Goal: Transaction & Acquisition: Purchase product/service

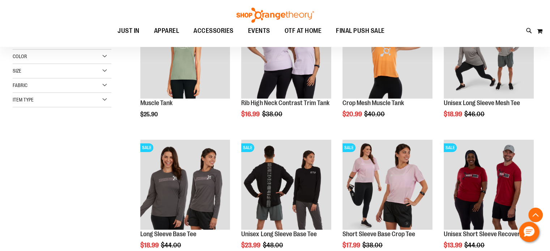
scroll to position [156, 0]
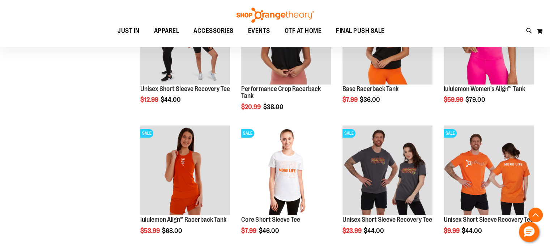
scroll to position [451, 0]
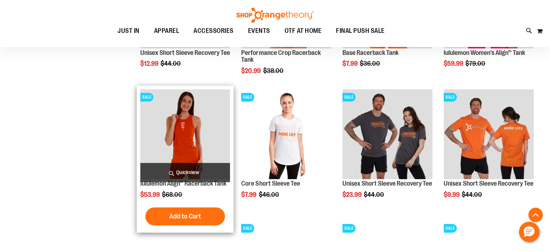
click at [190, 140] on img "product" at bounding box center [185, 134] width 90 height 90
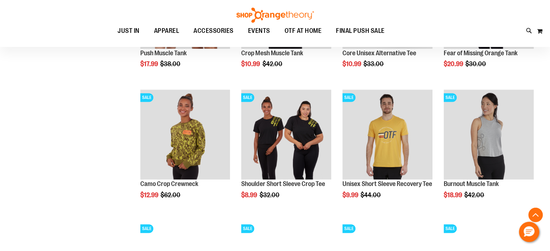
scroll to position [451, 0]
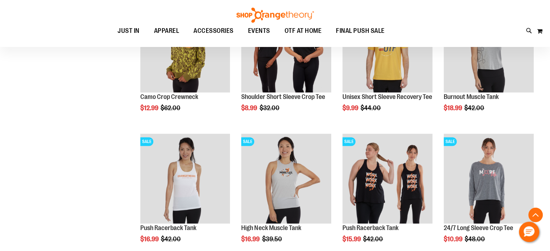
scroll to position [539, 0]
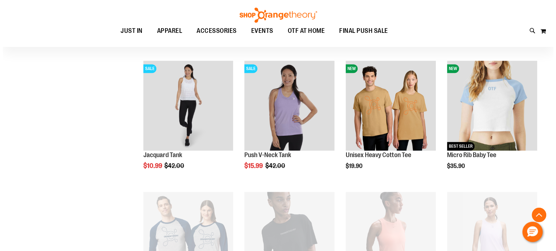
scroll to position [766, 0]
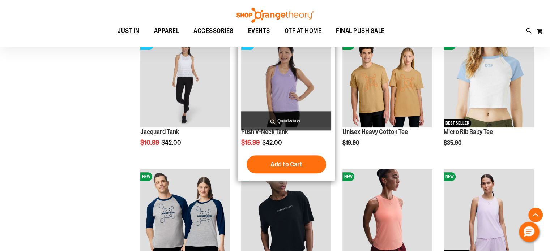
click at [272, 122] on span "Quickview" at bounding box center [286, 120] width 90 height 19
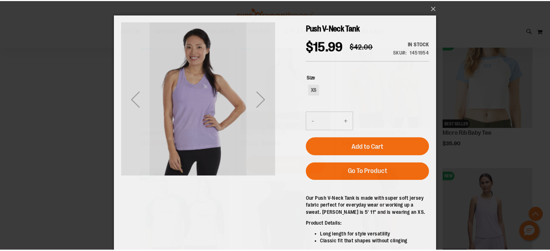
scroll to position [0, 0]
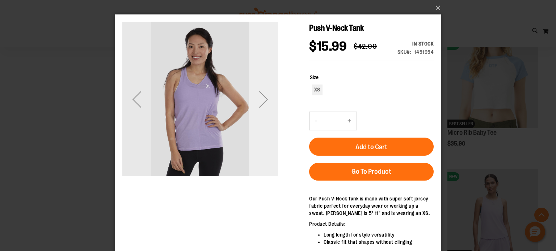
click at [272, 122] on div "Next" at bounding box center [263, 100] width 29 height 156
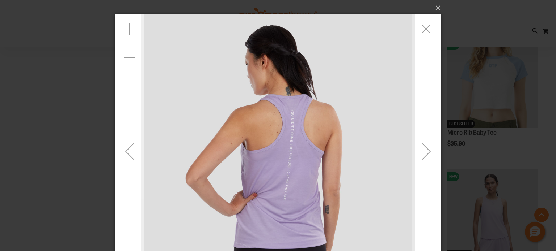
click at [122, 143] on div "Previous" at bounding box center [129, 151] width 29 height 29
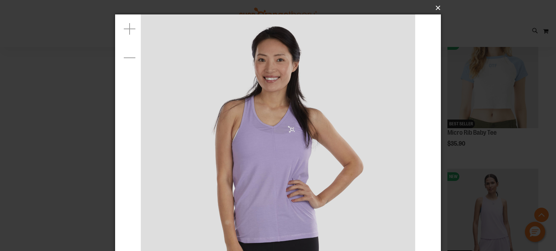
click at [434, 12] on button "×" at bounding box center [279, 8] width 325 height 16
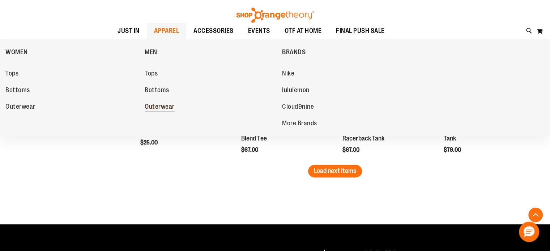
scroll to position [1166, 0]
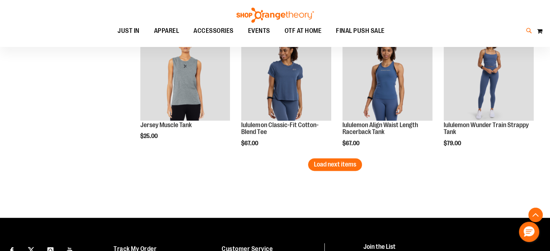
click at [526, 29] on icon at bounding box center [529, 31] width 6 height 8
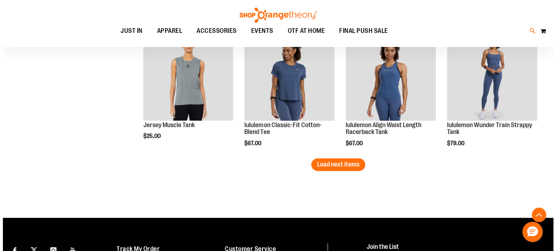
scroll to position [1167, 0]
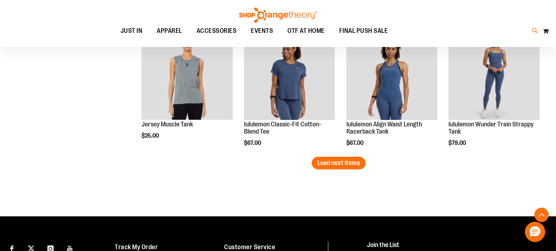
type input "*****"
